Goal: Communication & Community: Answer question/provide support

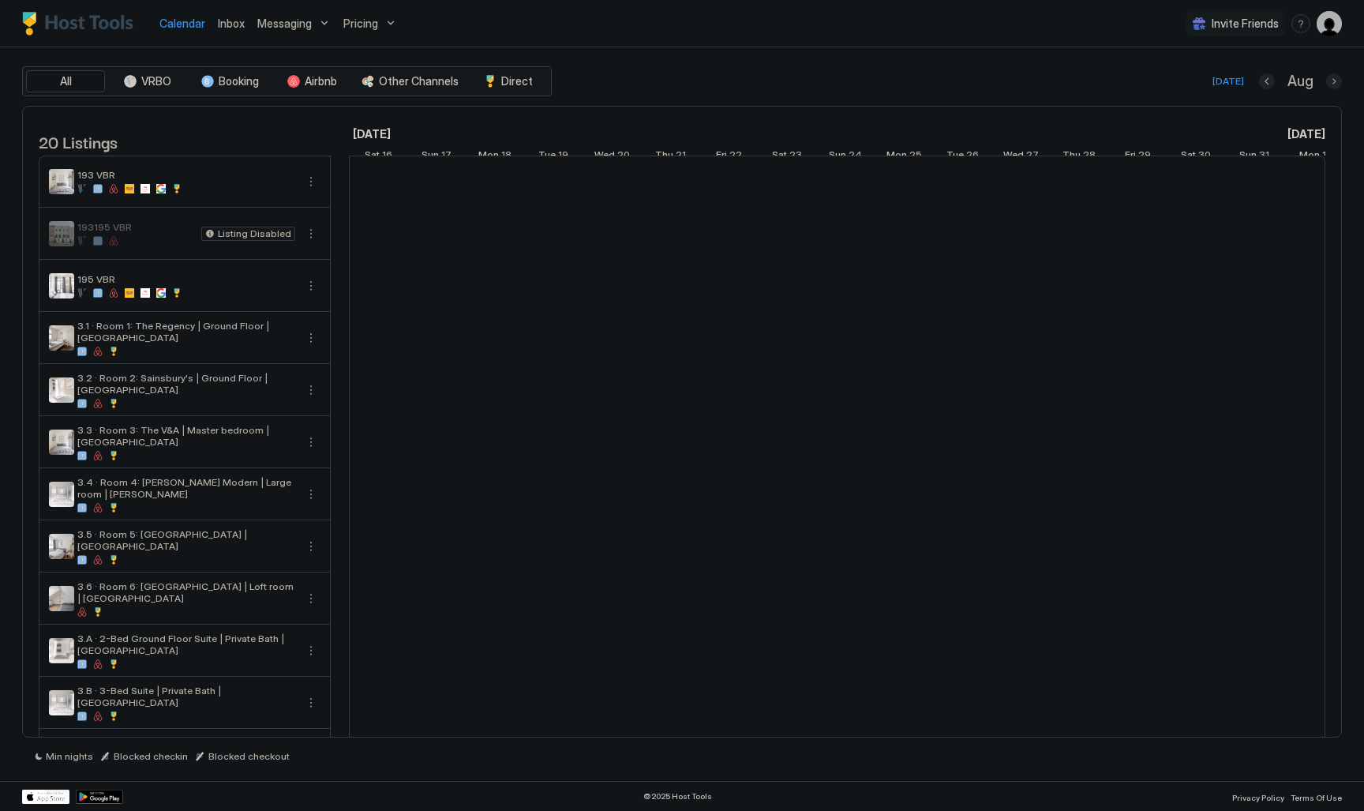
scroll to position [0, 877]
click at [247, 34] on div "Inbox" at bounding box center [231, 23] width 39 height 29
click at [238, 28] on span "Inbox" at bounding box center [231, 23] width 27 height 13
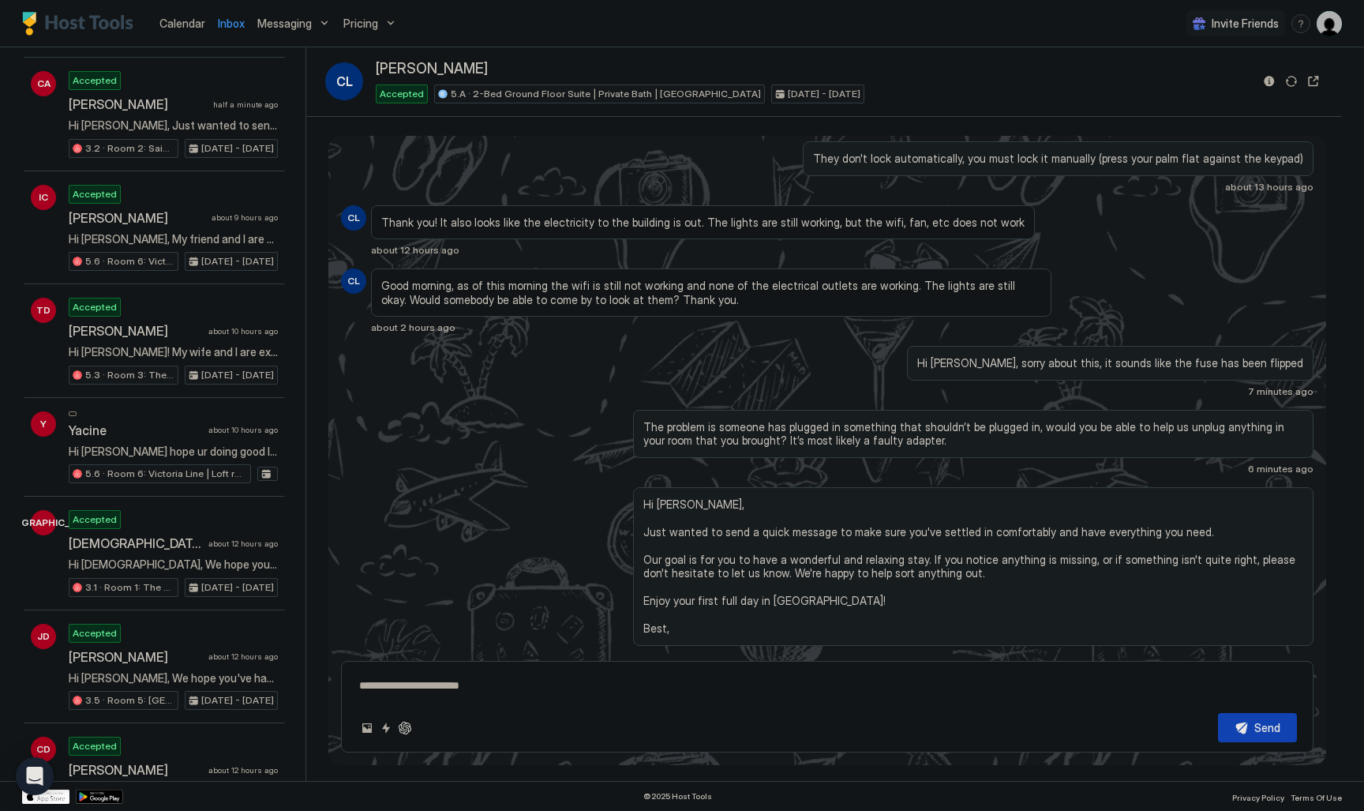
scroll to position [438, 0]
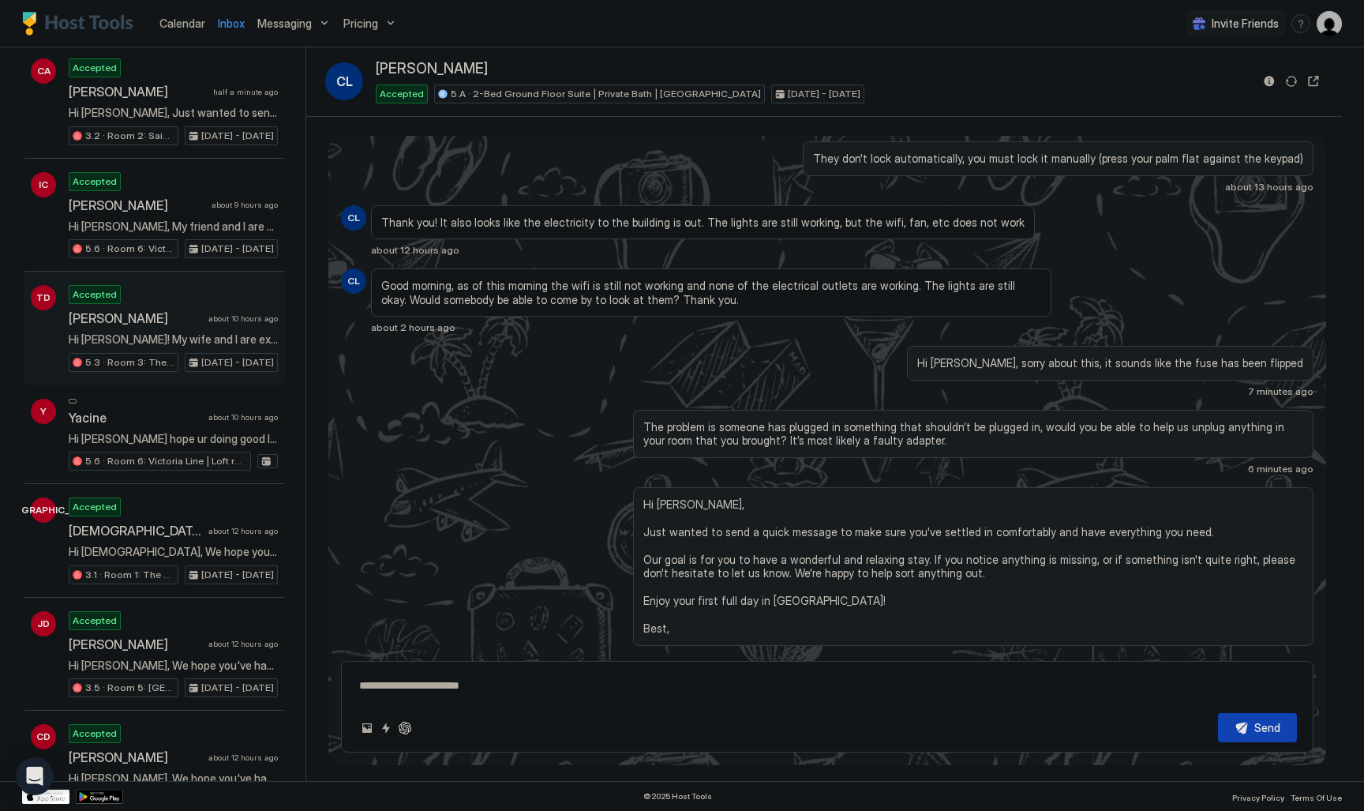
click at [216, 332] on span "Hi [PERSON_NAME]! My wife and I are excited to stay here. Thank you!" at bounding box center [173, 339] width 209 height 14
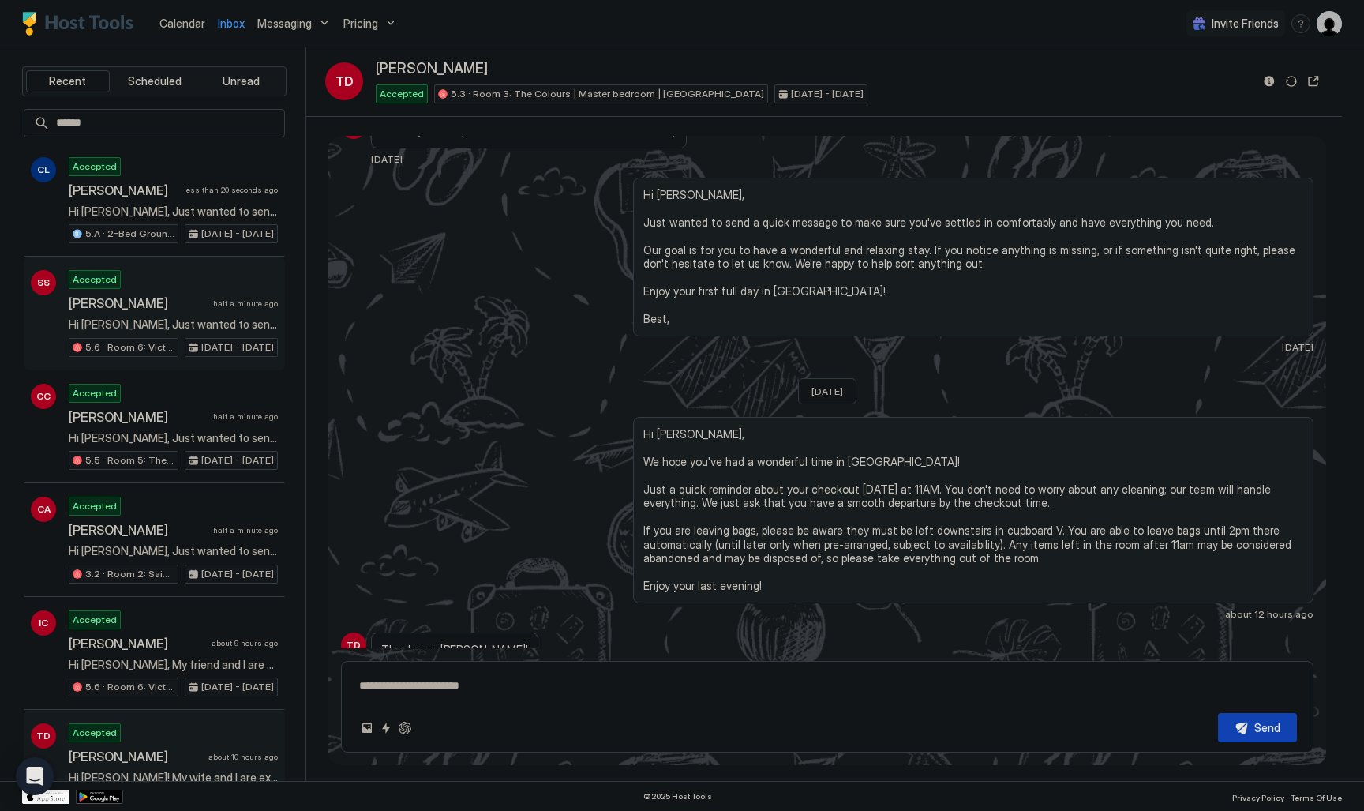
click at [220, 297] on div "[PERSON_NAME] half a minute ago" at bounding box center [173, 303] width 209 height 16
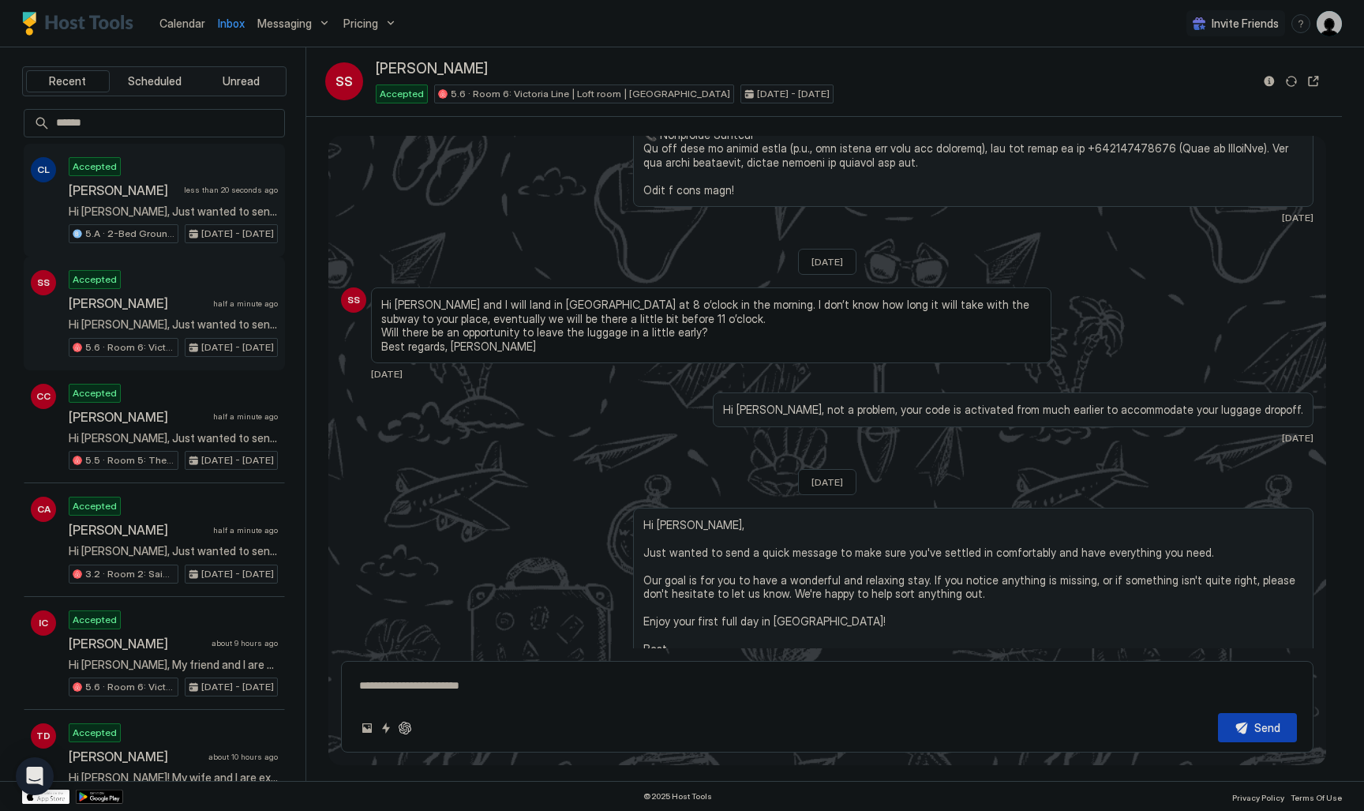
click at [220, 210] on span "Hi [PERSON_NAME], Just wanted to send a quick message to make sure you've settl…" at bounding box center [173, 211] width 209 height 14
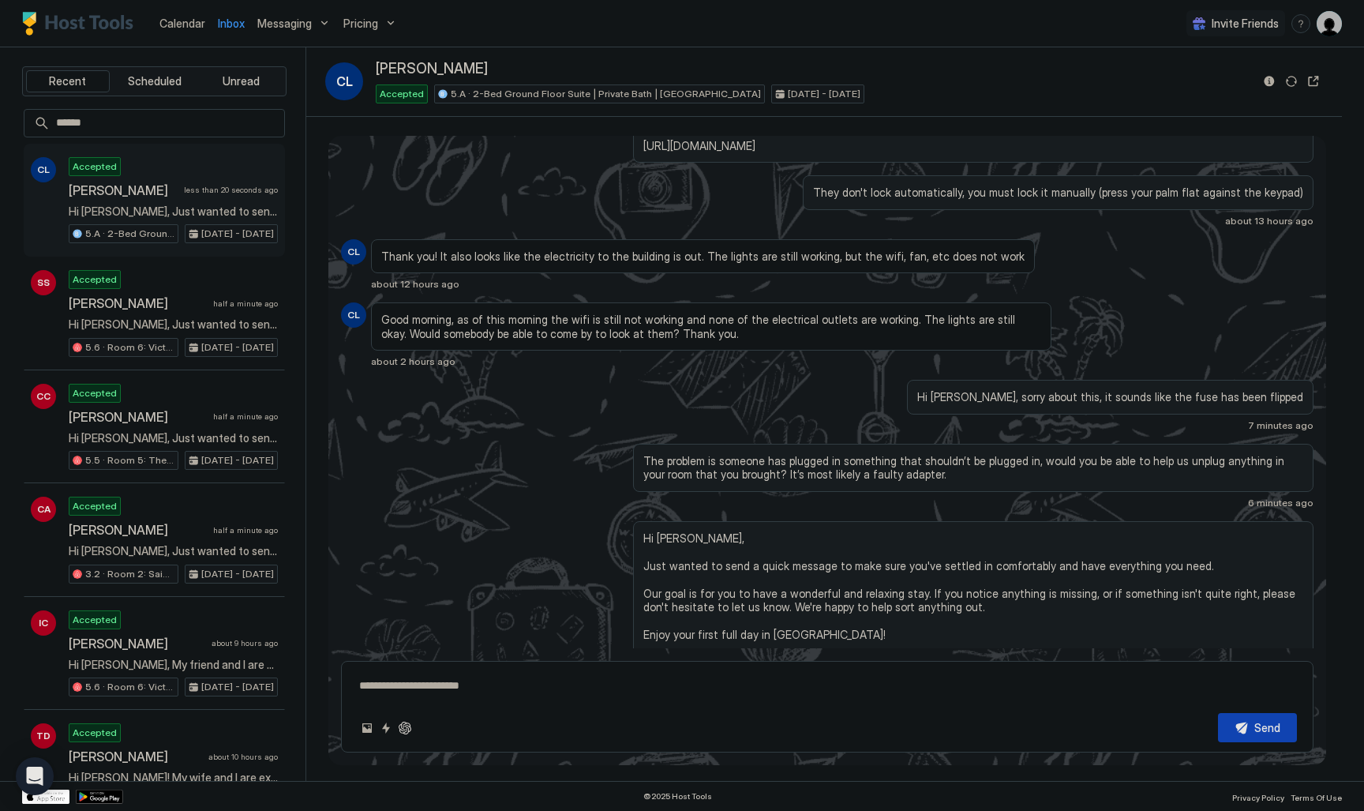
scroll to position [1337, 0]
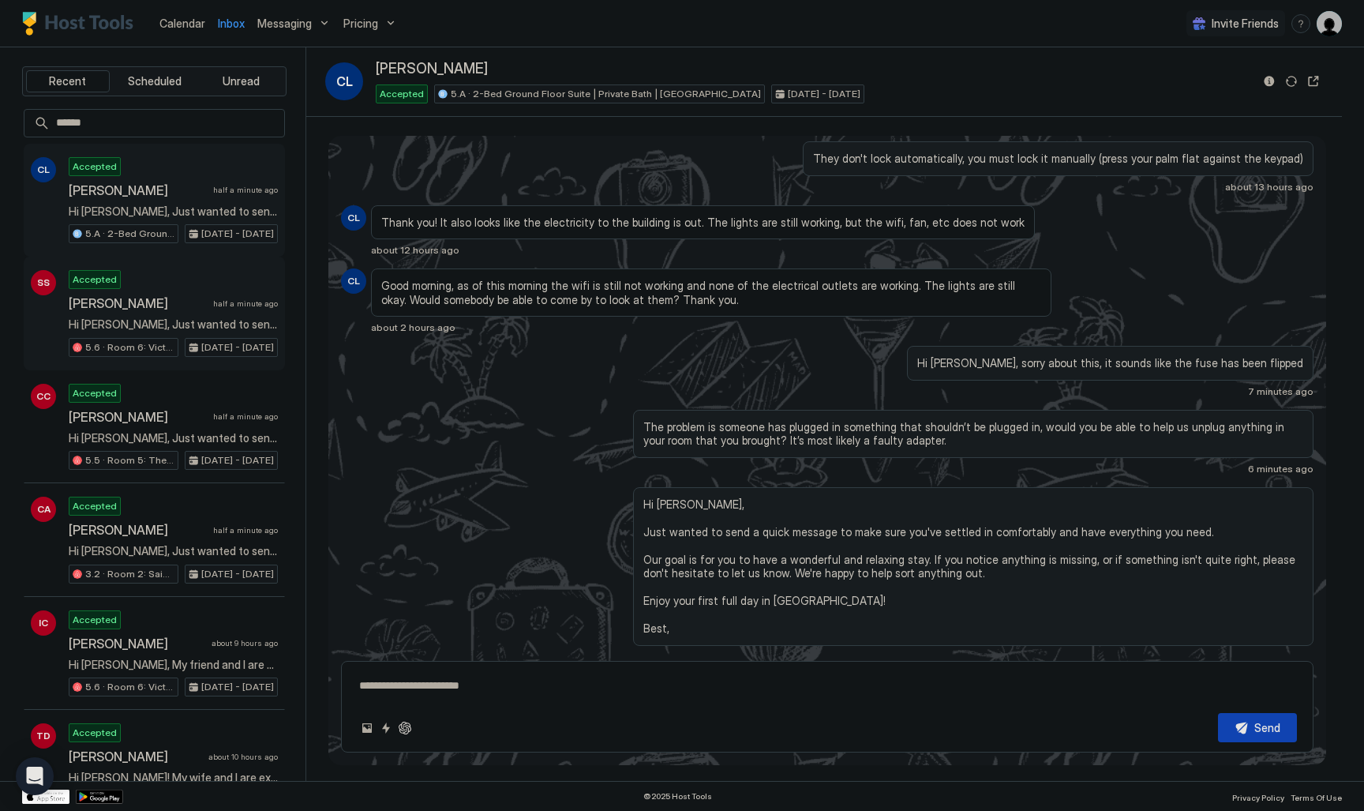
click at [202, 291] on div "Accepted [PERSON_NAME] half a minute ago Hi [PERSON_NAME], Just wanted to send …" at bounding box center [173, 313] width 209 height 87
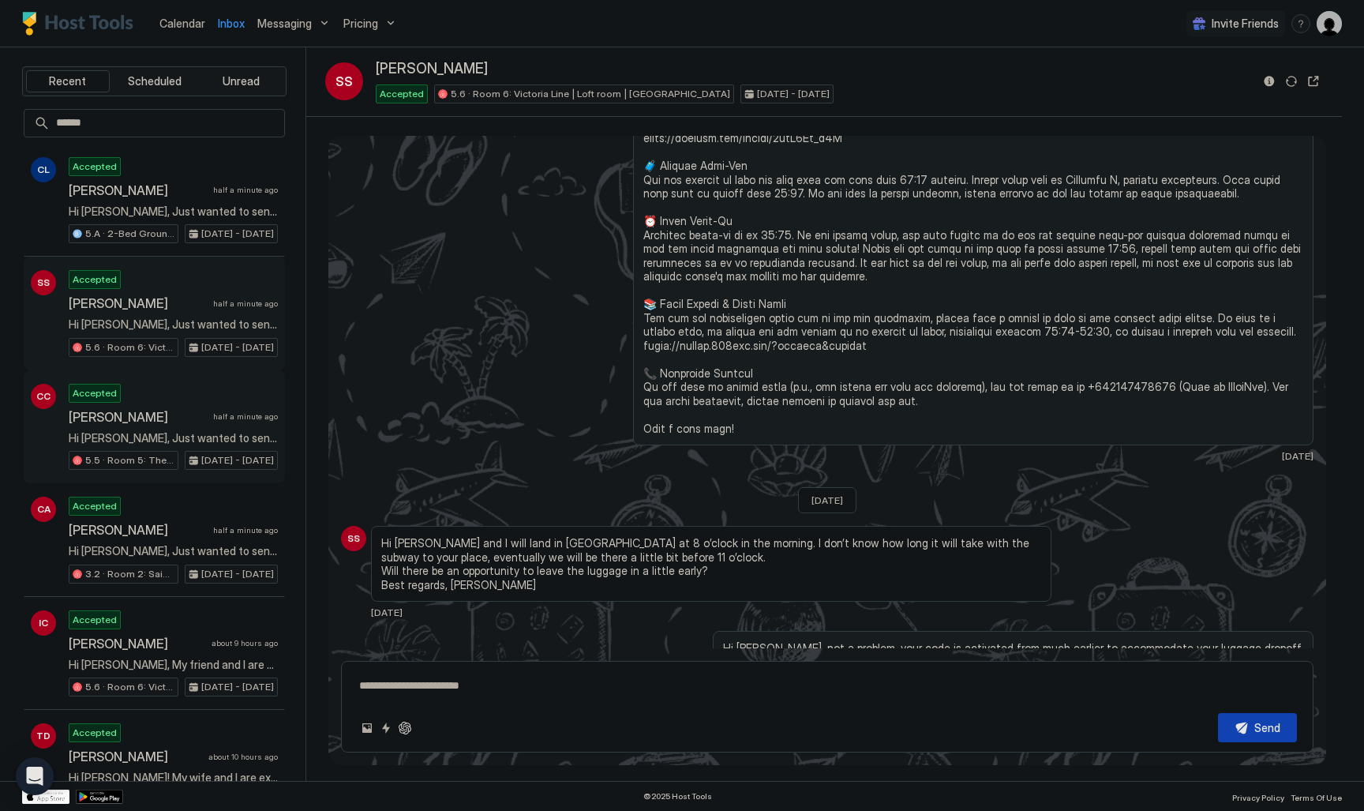
scroll to position [1505, 0]
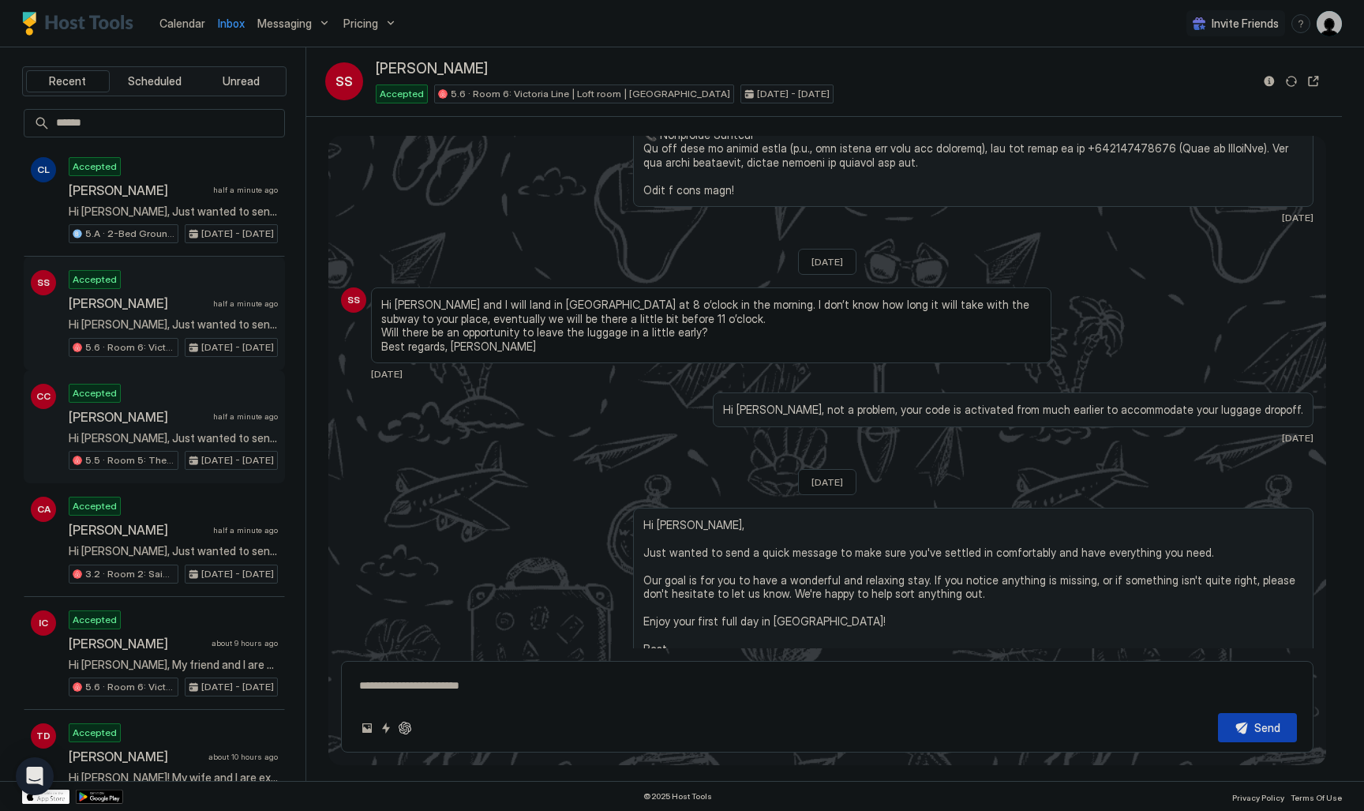
click at [193, 415] on span "[PERSON_NAME]" at bounding box center [138, 417] width 138 height 16
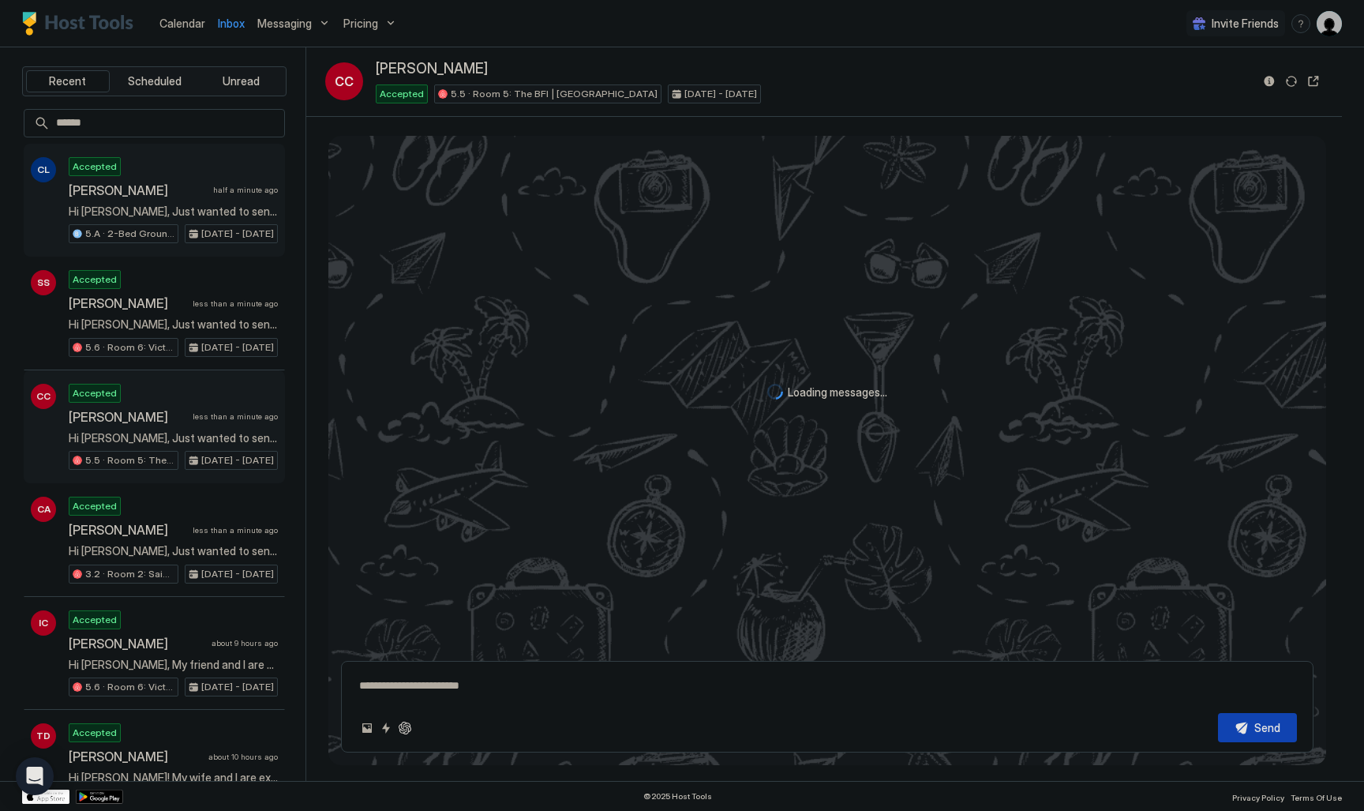
click at [172, 209] on span "Hi [PERSON_NAME], Just wanted to send a quick message to make sure you've settl…" at bounding box center [173, 211] width 209 height 14
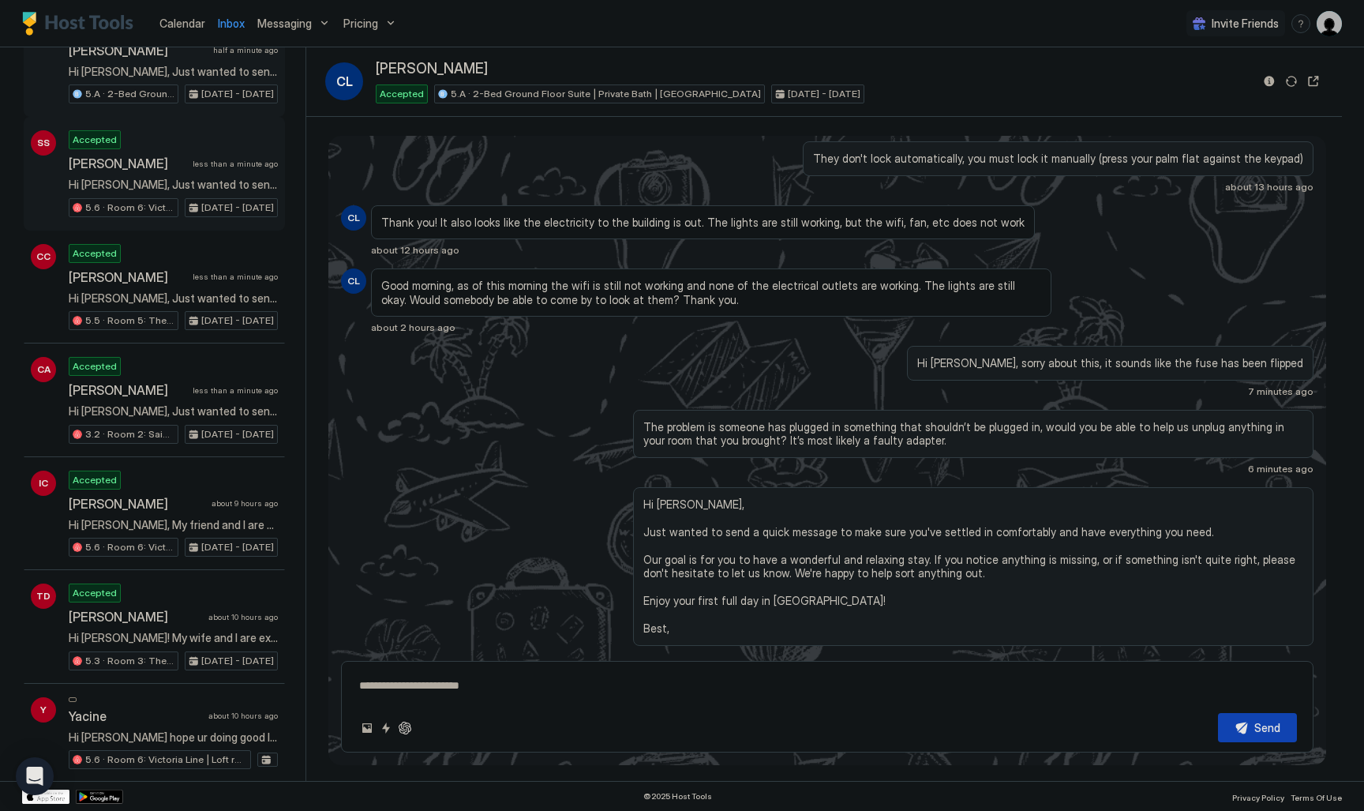
scroll to position [143, 0]
type textarea "*"
click at [190, 22] on span "Calendar" at bounding box center [182, 23] width 46 height 13
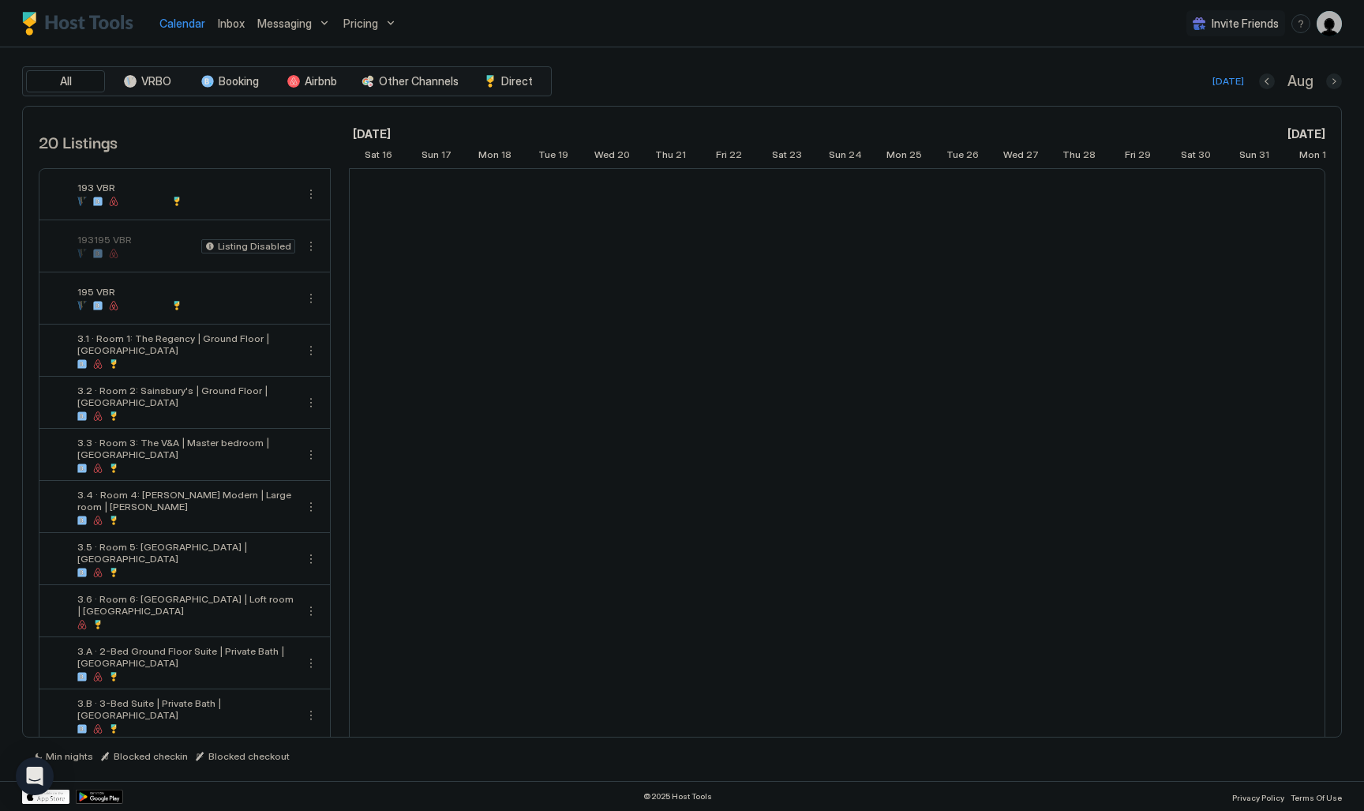
scroll to position [0, 877]
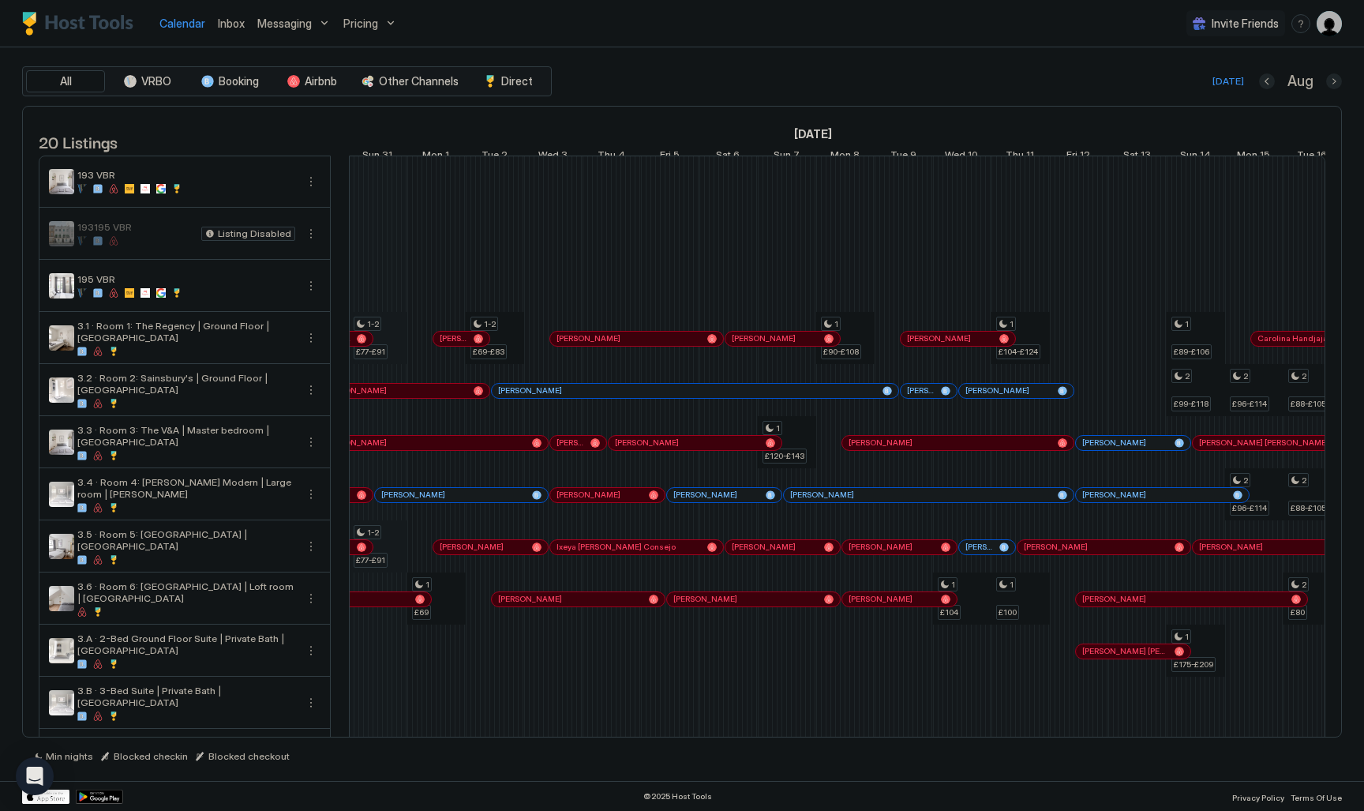
click at [625, 70] on div "All VRBO Booking Airbnb Other Channels Direct [DATE] Aug" at bounding box center [682, 81] width 1320 height 30
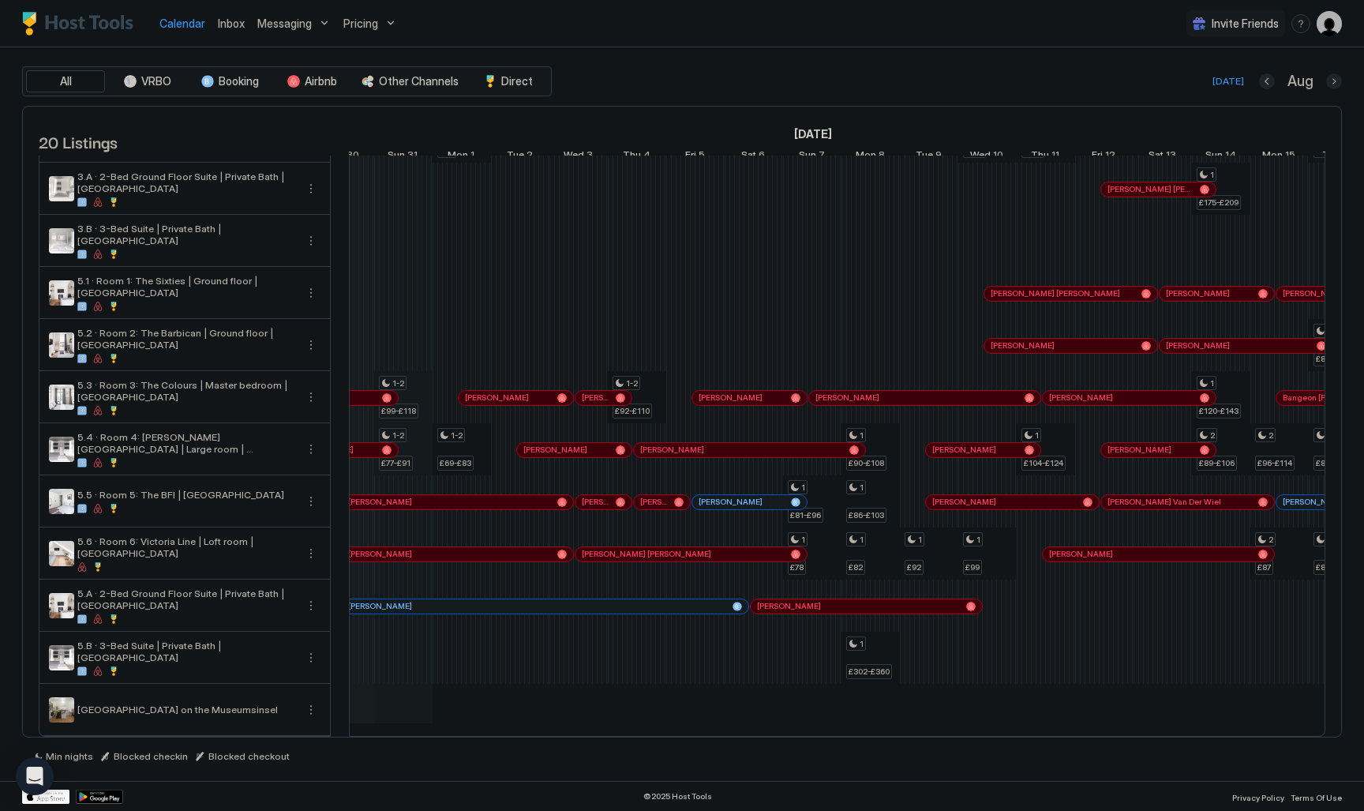
scroll to position [0, 0]
